Goal: Task Accomplishment & Management: Complete application form

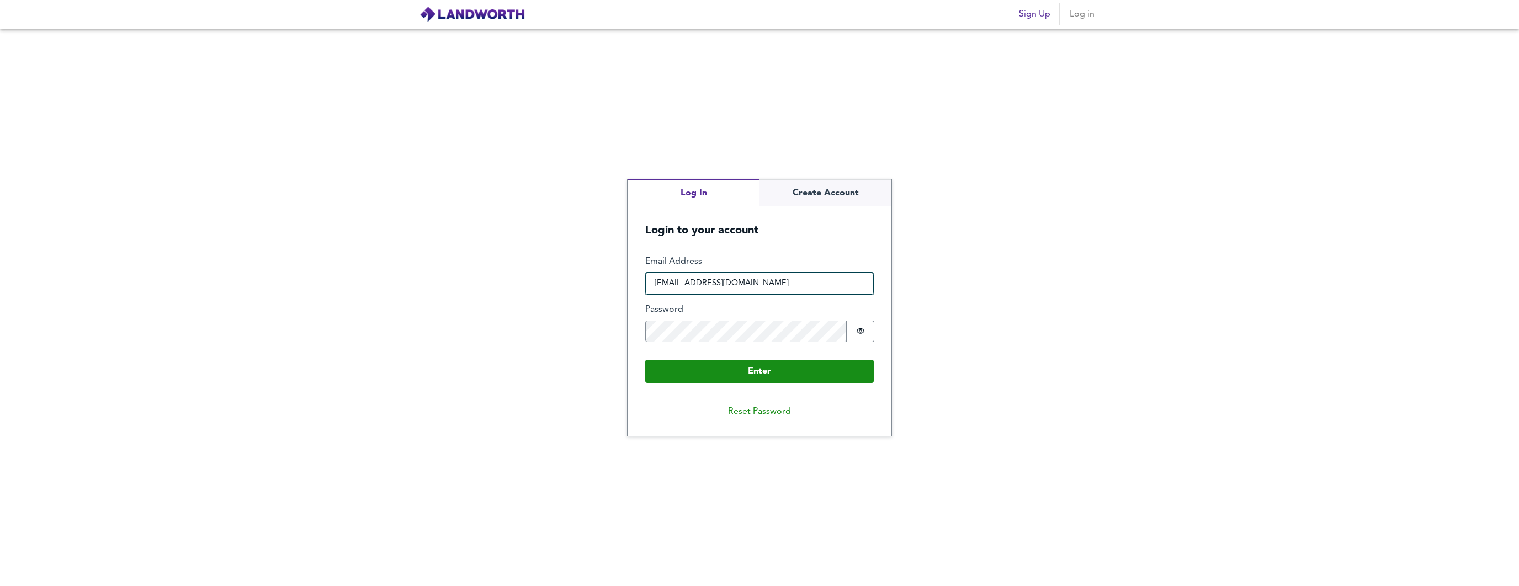
click at [772, 279] on input "[EMAIL_ADDRESS][DOMAIN_NAME]" at bounding box center [759, 284] width 229 height 22
type input "[PERSON_NAME]@spectrecapital"
click at [727, 282] on input "Email Address" at bounding box center [759, 284] width 229 height 22
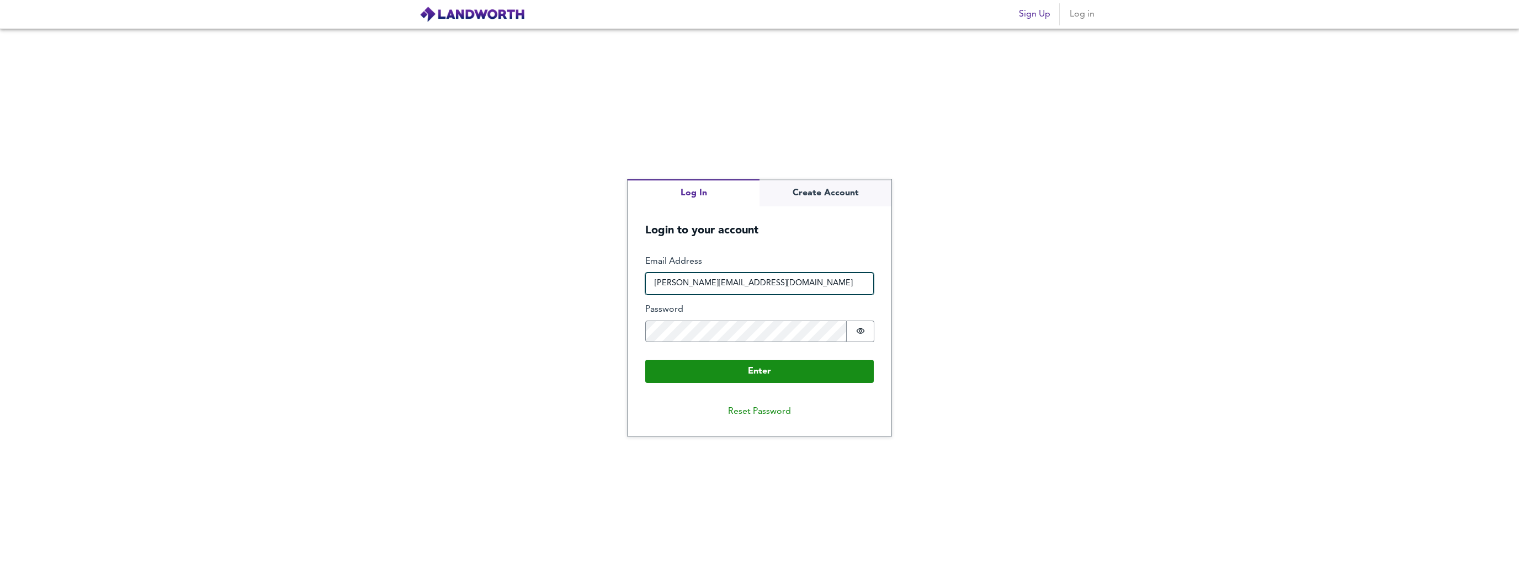
type input "[PERSON_NAME][EMAIL_ADDRESS][DOMAIN_NAME]"
click at [791, 279] on input "[PERSON_NAME][EMAIL_ADDRESS][DOMAIN_NAME]" at bounding box center [759, 284] width 229 height 22
click at [803, 279] on input "[PERSON_NAME][EMAIL_ADDRESS][DOMAIN_NAME]" at bounding box center [759, 284] width 229 height 22
drag, startPoint x: 803, startPoint y: 279, endPoint x: 795, endPoint y: 283, distance: 8.9
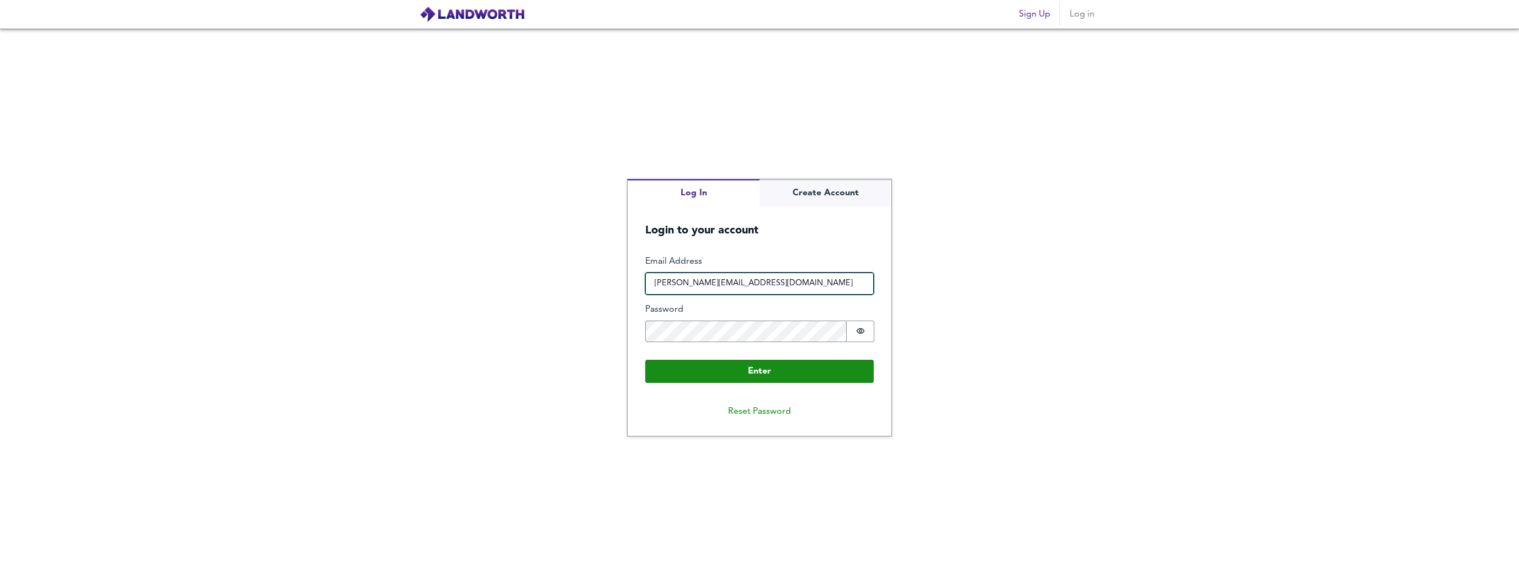
click at [803, 279] on input "[PERSON_NAME][EMAIL_ADDRESS][DOMAIN_NAME]" at bounding box center [759, 284] width 229 height 22
paste input "email"
click at [795, 283] on input "Email Address" at bounding box center [759, 284] width 229 height 22
paste input "email"
click at [795, 283] on input "Email Address" at bounding box center [759, 284] width 229 height 22
